Goal: Task Accomplishment & Management: Manage account settings

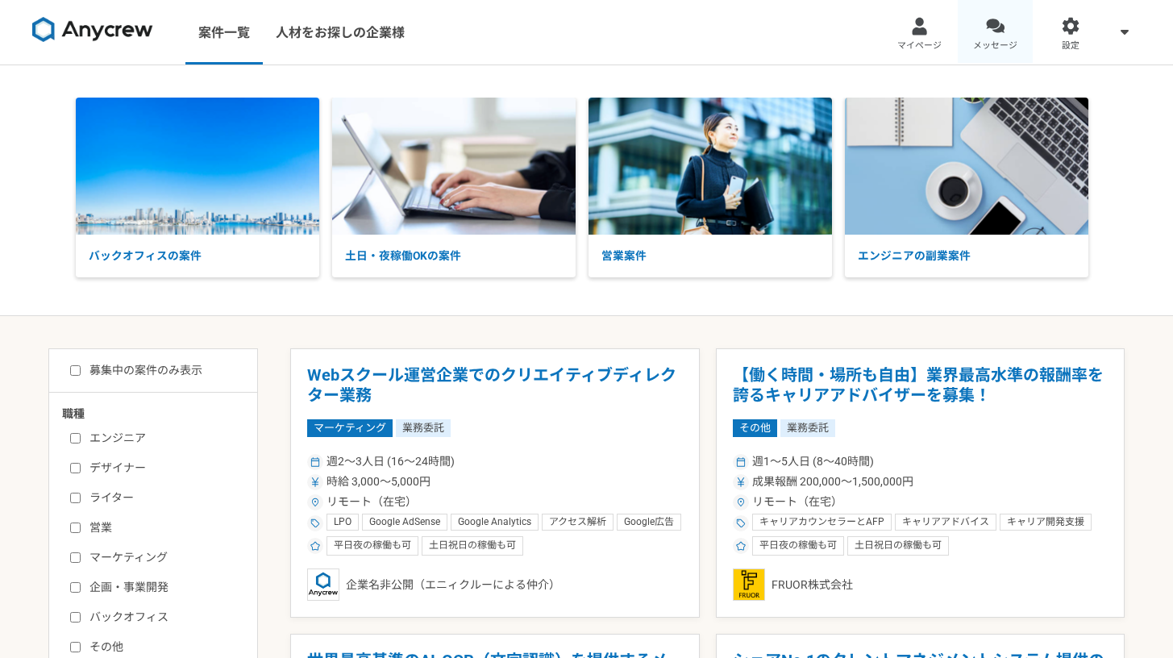
click at [1005, 20] on link "メッセージ" at bounding box center [996, 32] width 76 height 65
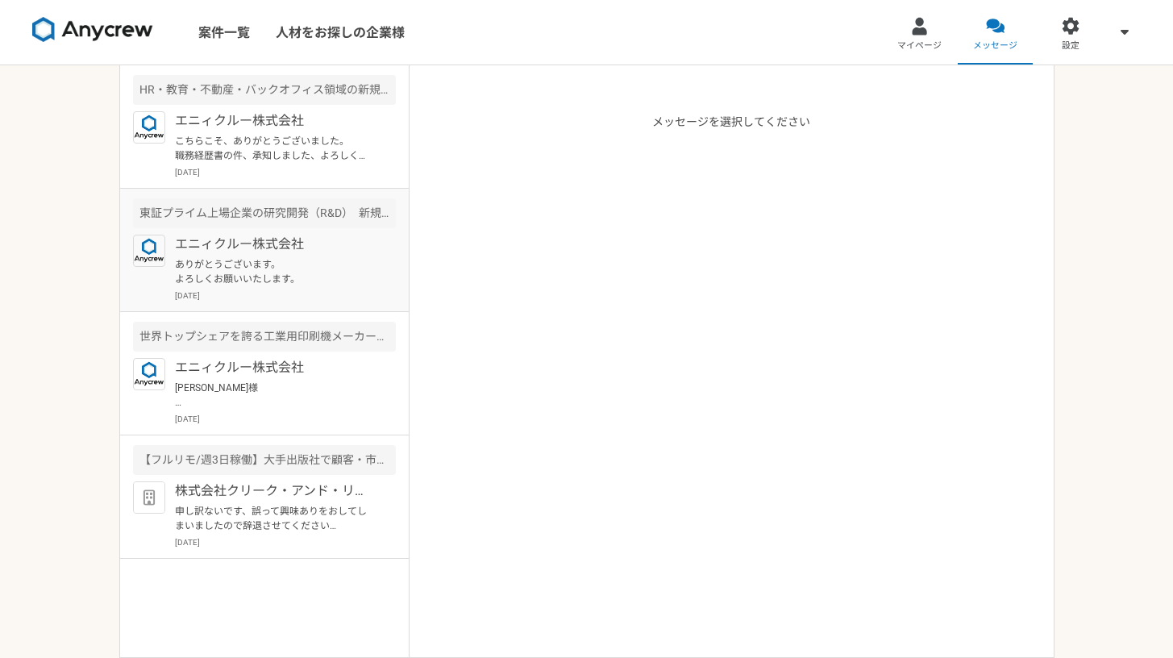
click at [262, 292] on p "[DATE]" at bounding box center [285, 296] width 221 height 12
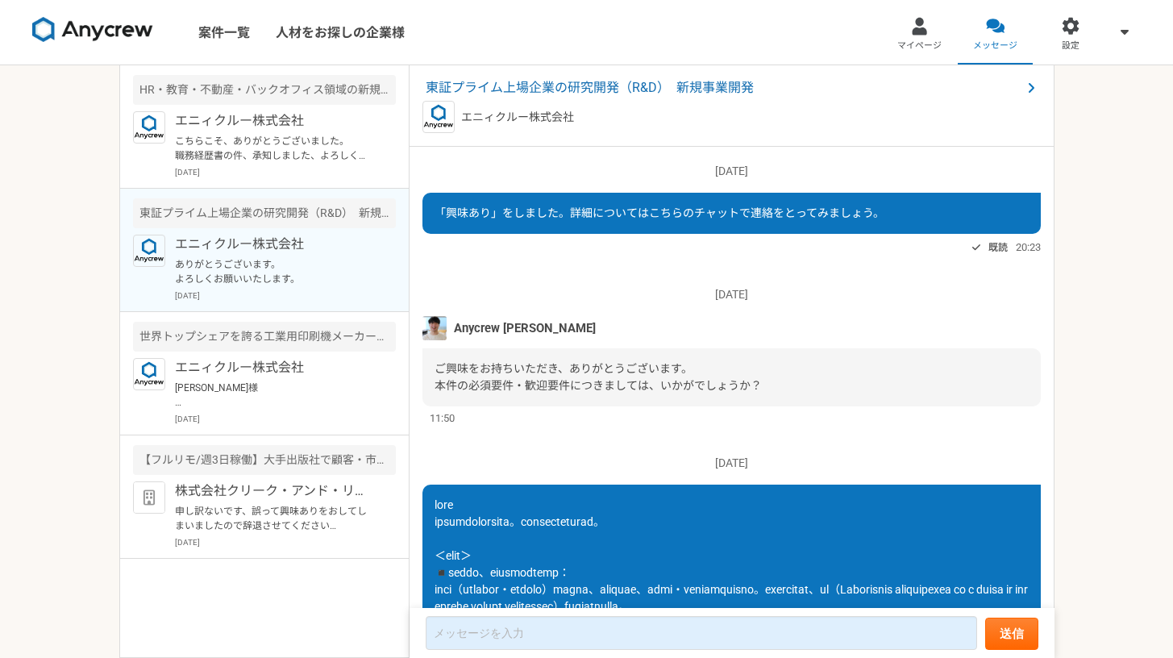
scroll to position [1215, 0]
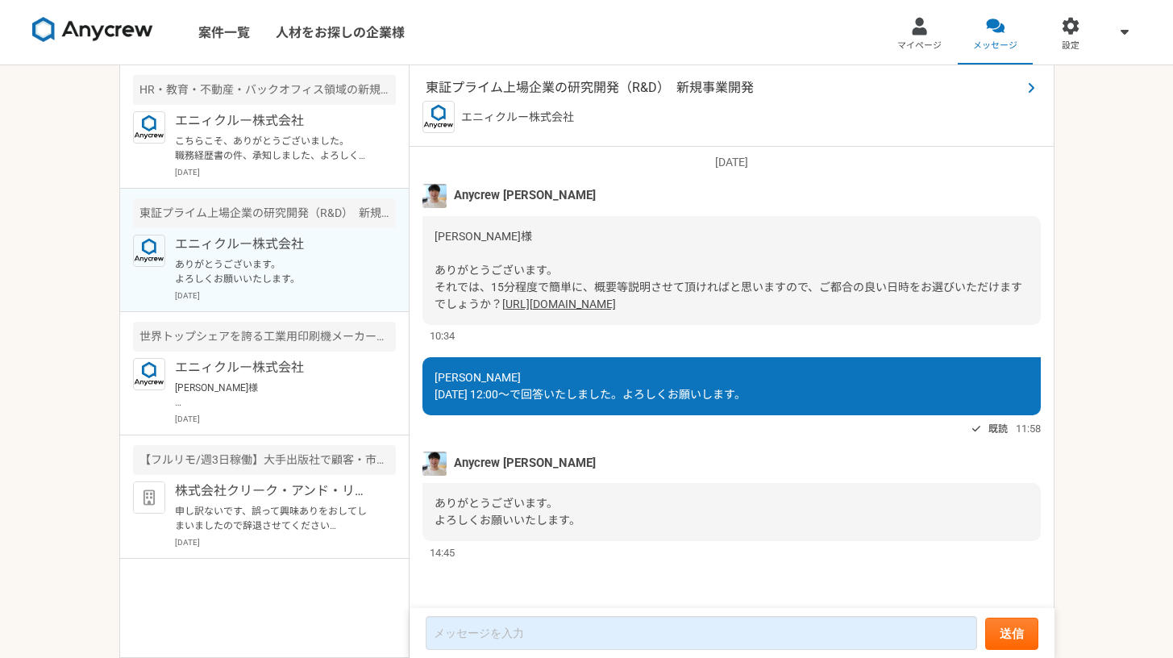
click at [557, 92] on span "東証プライム上場企業の研究開発（R&D）　新規事業開発" at bounding box center [724, 87] width 596 height 19
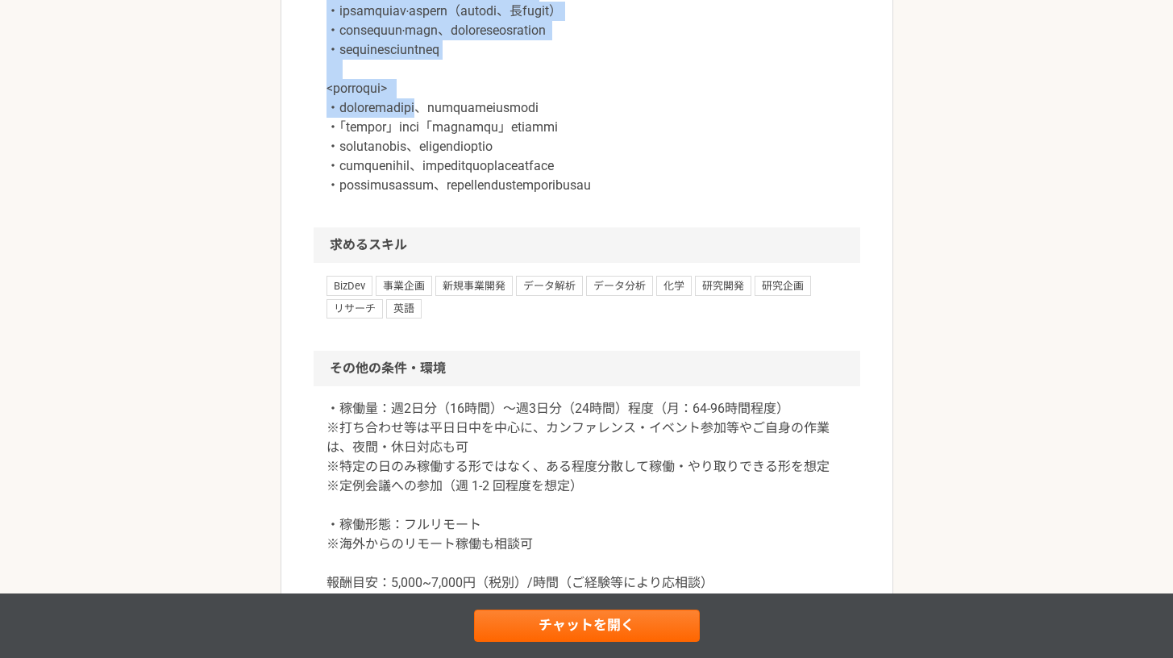
scroll to position [2047, 0]
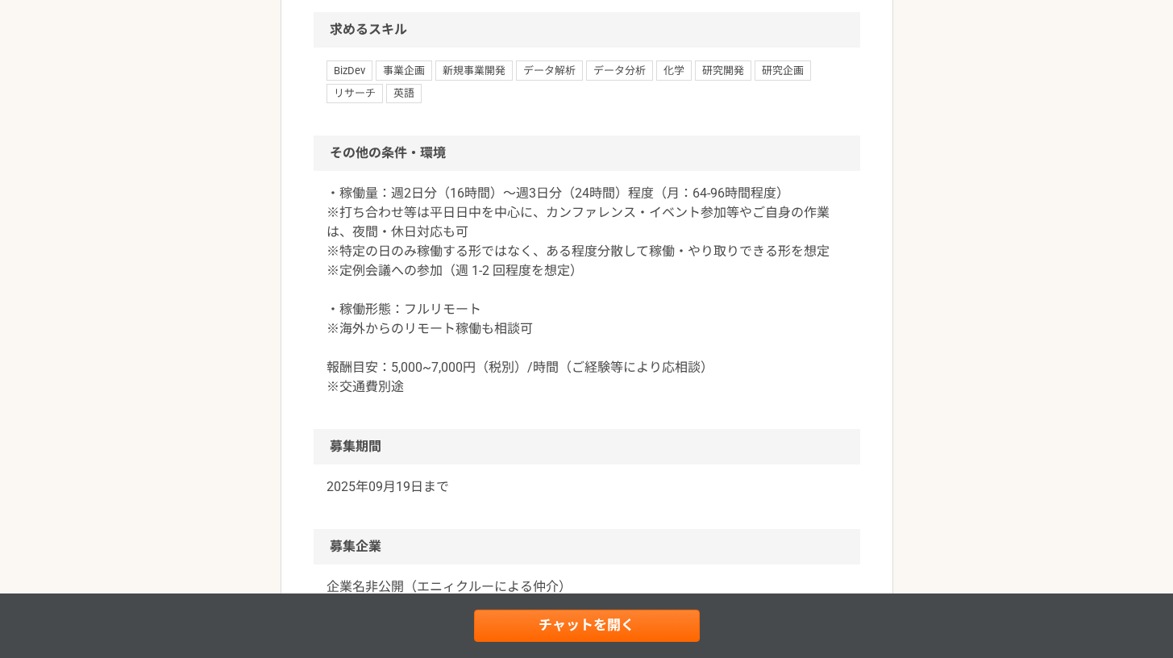
drag, startPoint x: 381, startPoint y: 123, endPoint x: 894, endPoint y: 110, distance: 513.9
copy article "lore ipsumdolo、sitametconsecteturadipis。 el、seddoeiusmo、temporincididuntutlabor…"
